Goal: Task Accomplishment & Management: Complete application form

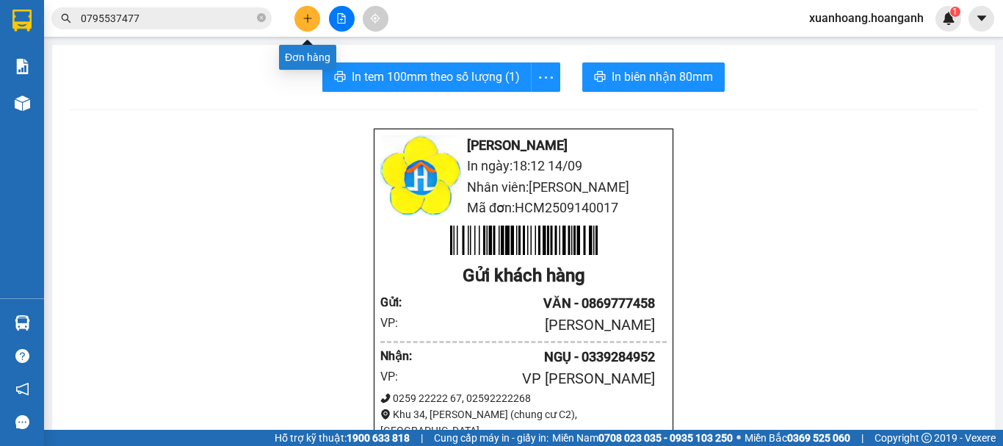
click at [300, 28] on button at bounding box center [308, 19] width 26 height 26
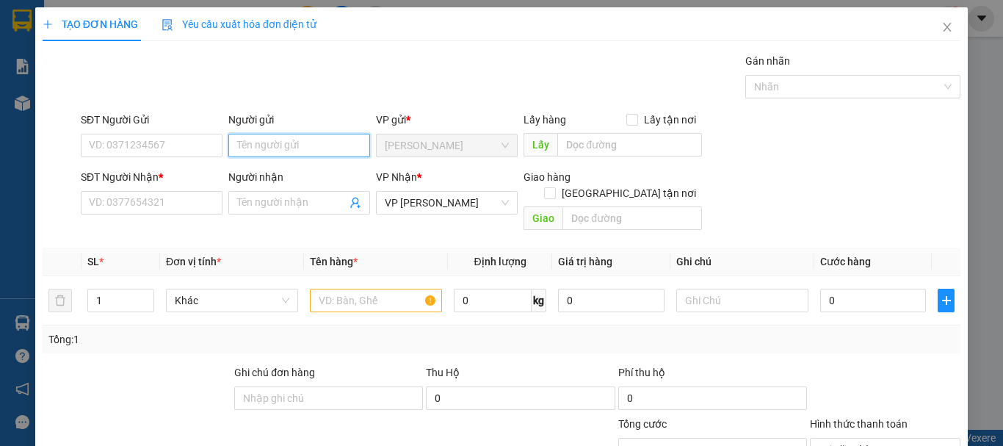
click at [270, 140] on input "Người gửi" at bounding box center [299, 146] width 142 height 24
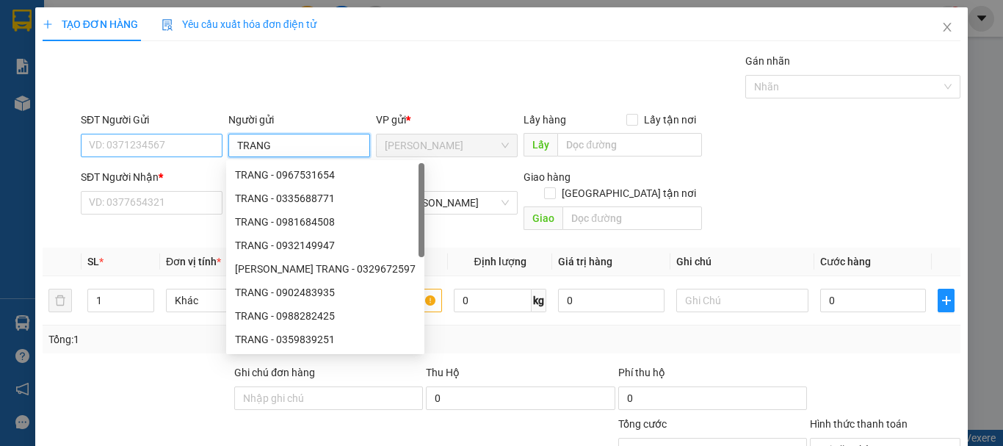
type input "TRANG"
click at [156, 143] on input "SĐT Người Gửi" at bounding box center [152, 146] width 142 height 24
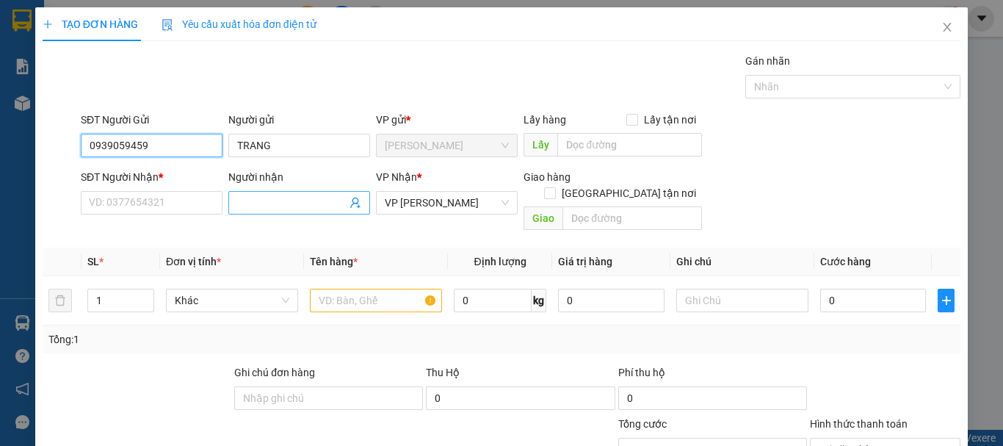
type input "0939059459"
click at [292, 206] on input "Người nhận" at bounding box center [291, 203] width 109 height 16
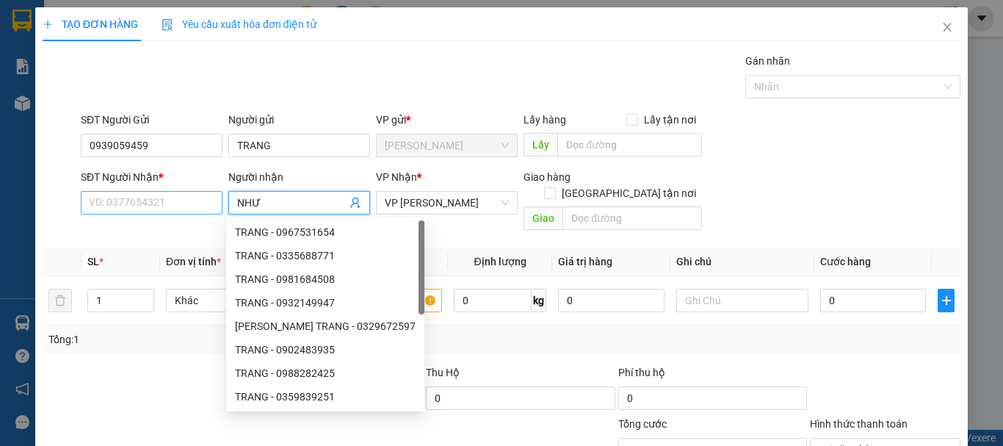
type input "NHƯ"
click at [179, 208] on input "SĐT Người Nhận *" at bounding box center [152, 203] width 142 height 24
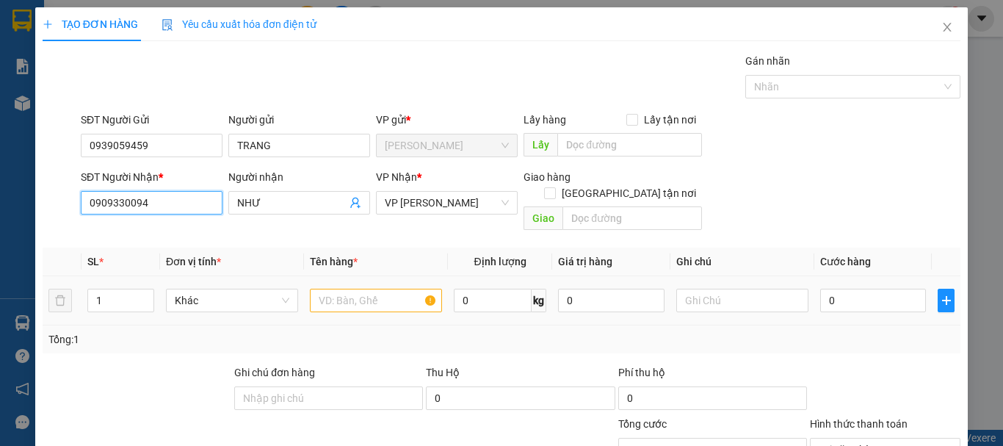
type input "0909330094"
click at [365, 291] on input "text" at bounding box center [376, 301] width 132 height 24
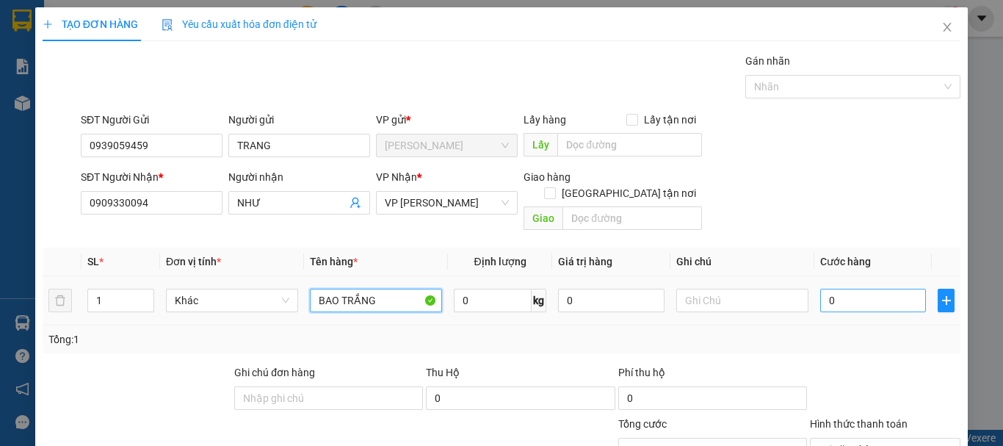
type input "BAO TRẮNG"
click at [832, 289] on input "0" at bounding box center [874, 301] width 106 height 24
type input "4"
type input "40"
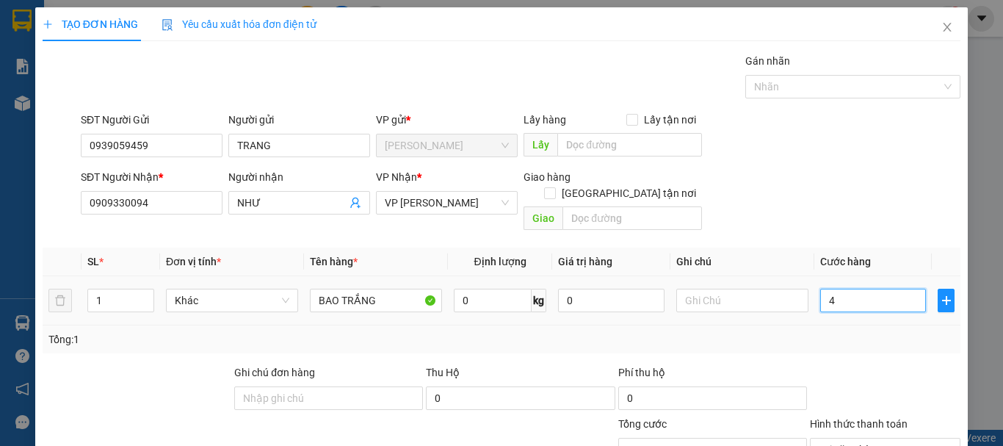
type input "40"
type input "400"
type input "4.000"
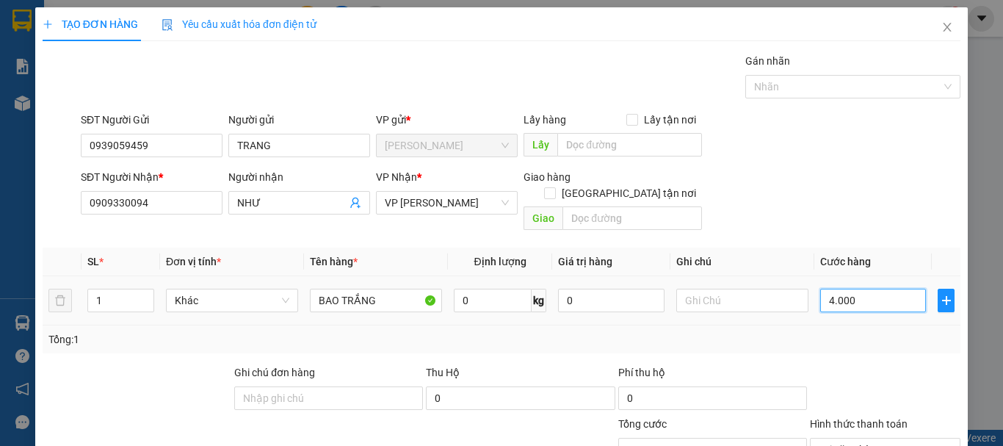
type input "40.000"
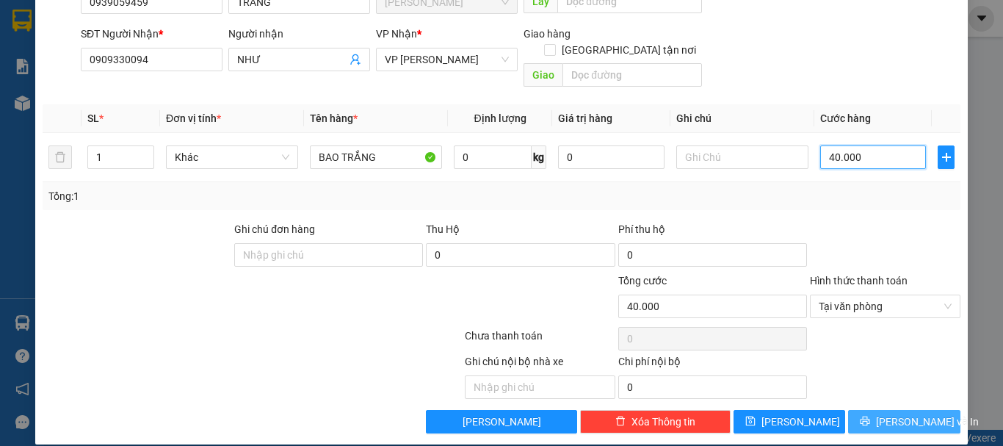
type input "40.000"
click at [884, 414] on span "[PERSON_NAME] và In" at bounding box center [927, 422] width 103 height 16
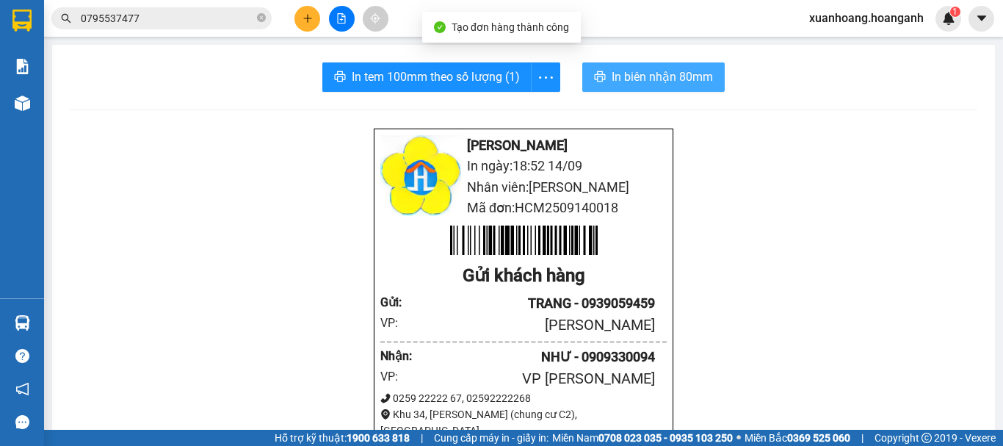
click at [643, 70] on span "In biên nhận 80mm" at bounding box center [662, 77] width 101 height 18
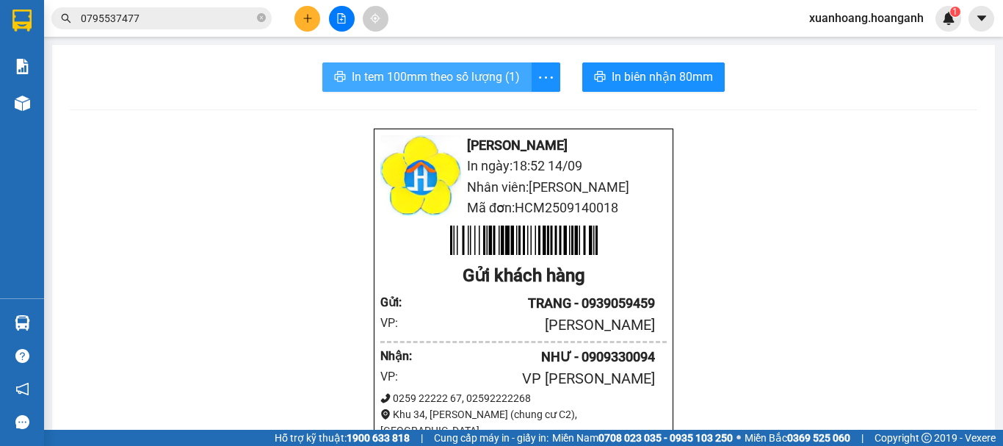
click at [469, 86] on button "In tem 100mm theo số lượng (1)" at bounding box center [426, 76] width 209 height 29
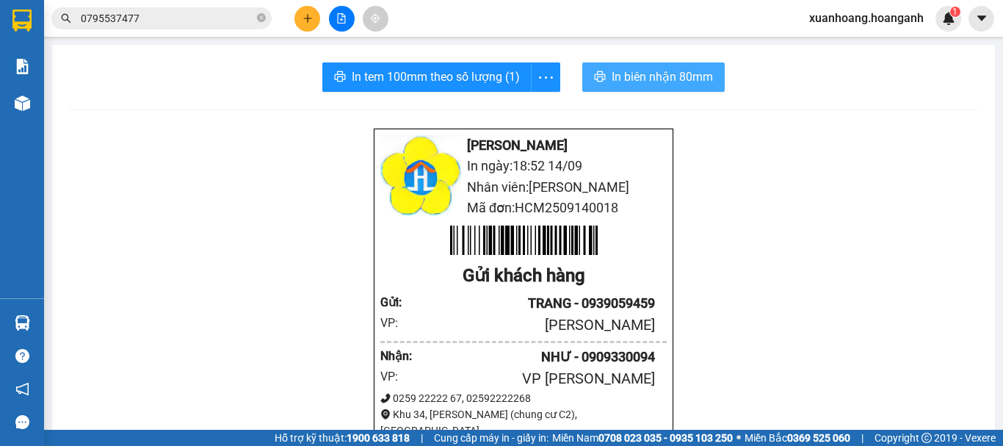
click at [646, 79] on span "In biên nhận 80mm" at bounding box center [662, 77] width 101 height 18
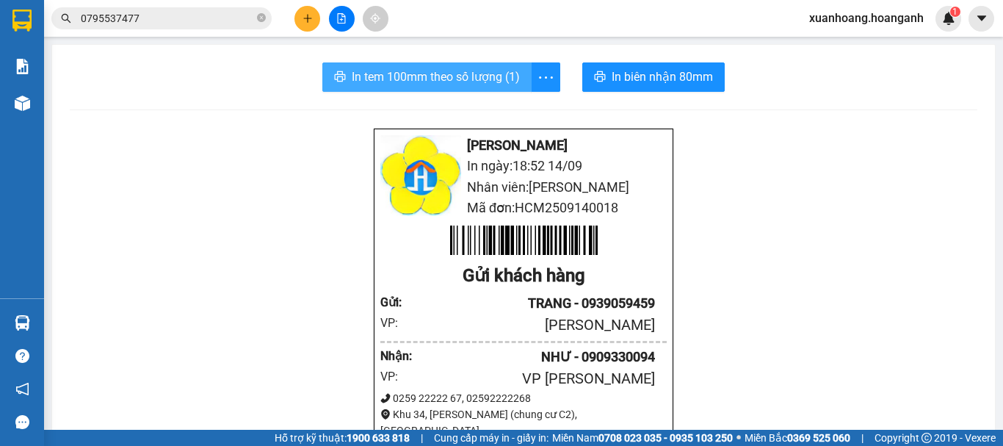
click at [477, 79] on span "In tem 100mm theo số lượng (1)" at bounding box center [436, 77] width 168 height 18
